Goal: Task Accomplishment & Management: Manage account settings

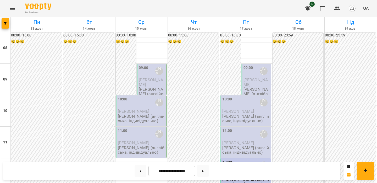
scroll to position [7, 0]
click at [151, 77] on span "[PERSON_NAME]" at bounding box center [151, 81] width 24 height 9
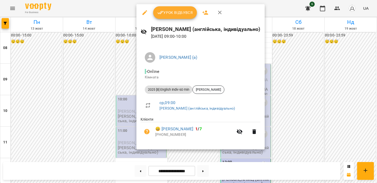
click at [171, 15] on span "Урок відбувся" at bounding box center [175, 12] width 36 height 6
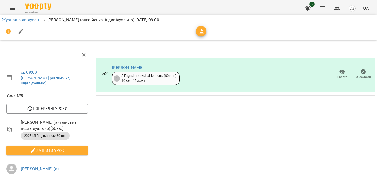
click at [25, 20] on link "Журнал відвідувань" at bounding box center [21, 19] width 39 height 5
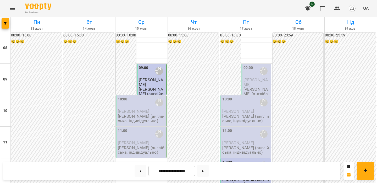
scroll to position [23, 0]
click at [135, 109] on span "[PERSON_NAME]" at bounding box center [134, 111] width 32 height 5
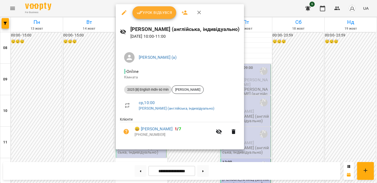
click at [156, 14] on span "Урок відбувся" at bounding box center [154, 12] width 36 height 6
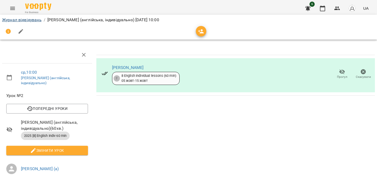
click at [34, 21] on link "Журнал відвідувань" at bounding box center [21, 19] width 39 height 5
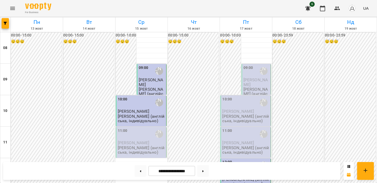
click at [144, 146] on p "[PERSON_NAME] (англійська, індивідуально)" at bounding box center [141, 149] width 47 height 9
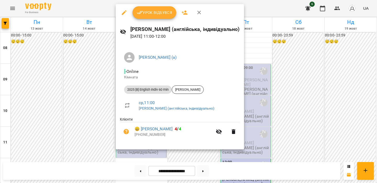
click at [155, 18] on button "Урок відбувся" at bounding box center [154, 12] width 44 height 13
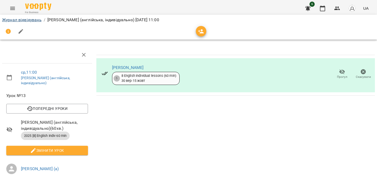
click at [34, 21] on link "Журнал відвідувань" at bounding box center [21, 19] width 39 height 5
